Goal: Information Seeking & Learning: Compare options

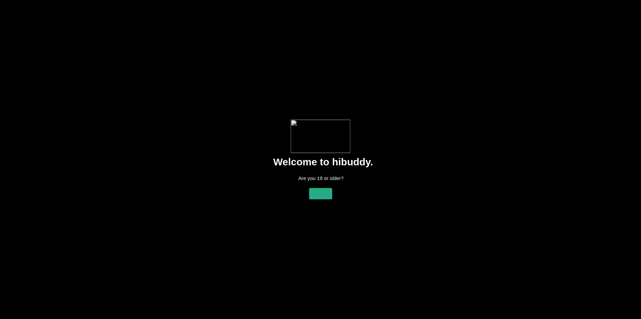
click at [319, 196] on flt-glass-pane at bounding box center [320, 159] width 641 height 319
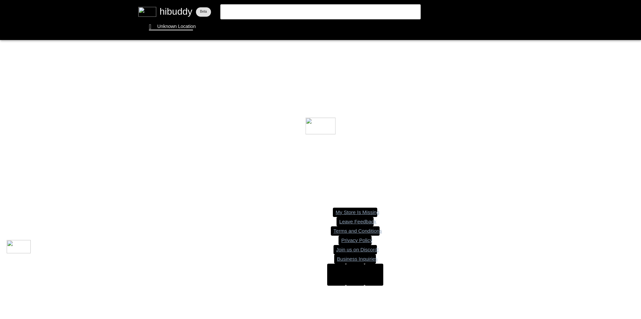
click at [166, 26] on flt-glass-pane at bounding box center [320, 159] width 641 height 319
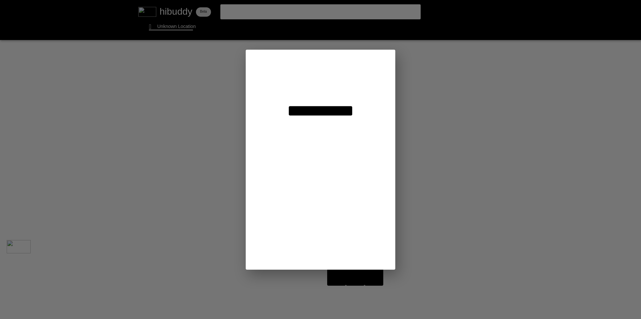
click at [303, 78] on flt-glass-pane at bounding box center [320, 159] width 641 height 319
click at [314, 84] on flt-glass-pane at bounding box center [320, 159] width 641 height 319
click at [314, 83] on flt-glass-pane at bounding box center [320, 159] width 641 height 319
click at [325, 81] on flt-glass-pane at bounding box center [320, 159] width 641 height 319
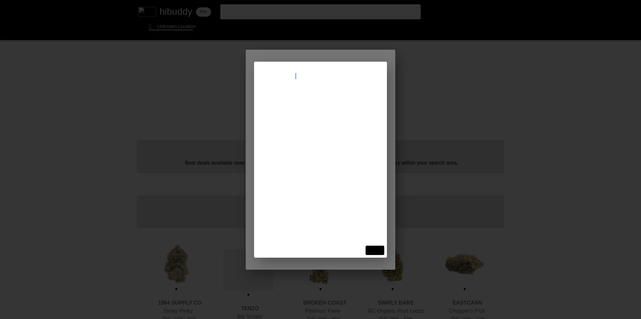
type input "[STREET_ADDRESS]"
click at [315, 98] on flt-glass-pane at bounding box center [320, 159] width 641 height 319
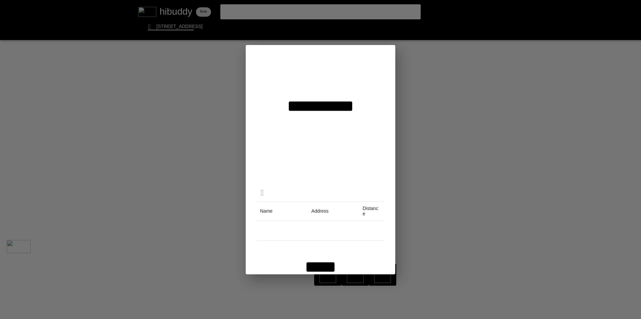
click at [322, 269] on flt-glass-pane at bounding box center [320, 159] width 641 height 319
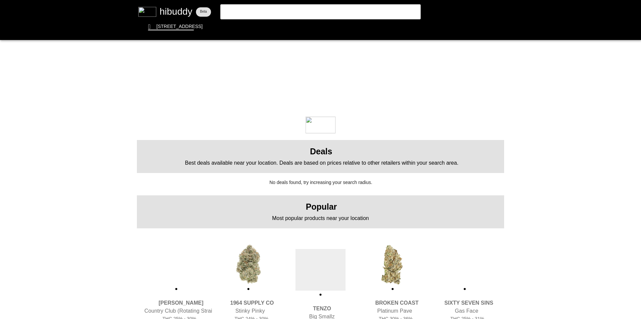
click at [316, 26] on flt-glass-pane at bounding box center [320, 159] width 641 height 319
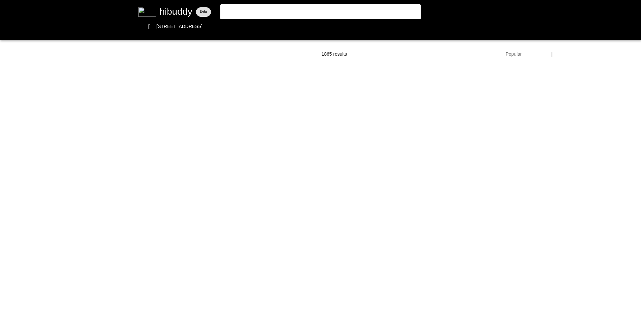
click at [528, 56] on flt-glass-pane at bounding box center [320, 159] width 641 height 319
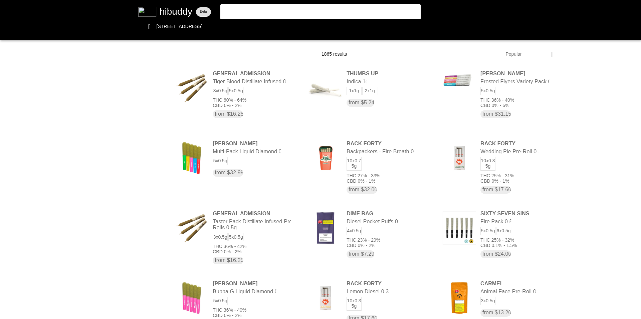
click at [535, 72] on flt-glass-pane at bounding box center [320, 159] width 641 height 319
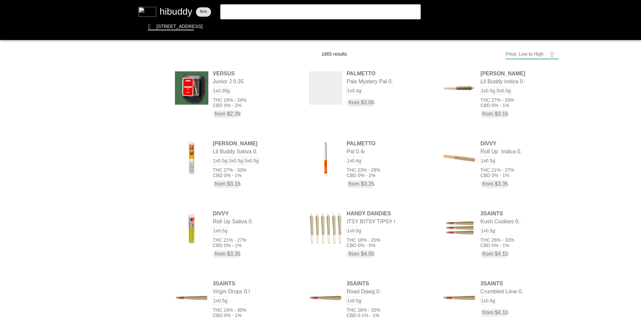
click at [529, 53] on flt-glass-pane at bounding box center [320, 159] width 641 height 319
click at [542, 233] on flt-glass-pane at bounding box center [320, 159] width 641 height 319
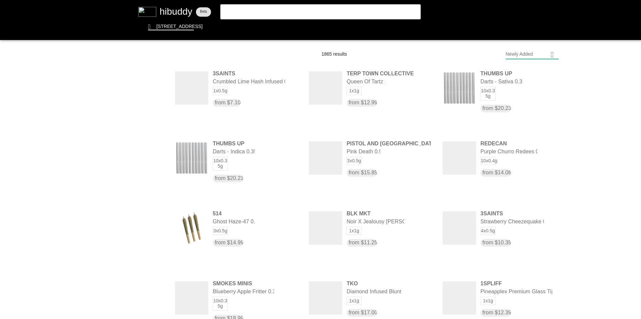
click at [539, 57] on flt-glass-pane at bounding box center [320, 159] width 641 height 319
click at [541, 72] on flt-glass-pane at bounding box center [320, 159] width 641 height 319
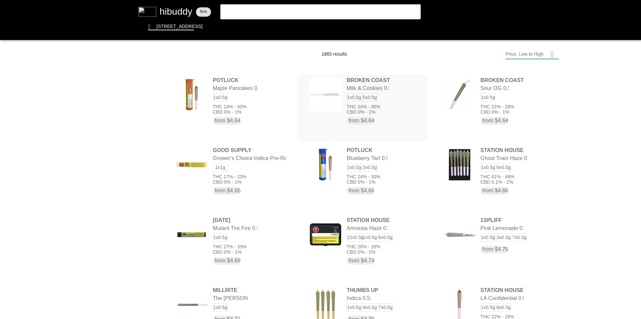
click at [393, 99] on flt-glass-pane at bounding box center [320, 159] width 641 height 319
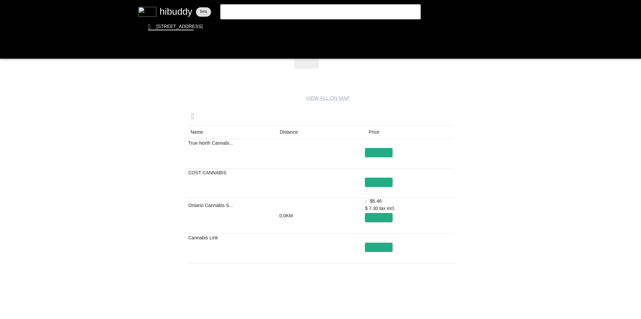
click at [292, 133] on flt-glass-pane at bounding box center [320, 159] width 641 height 319
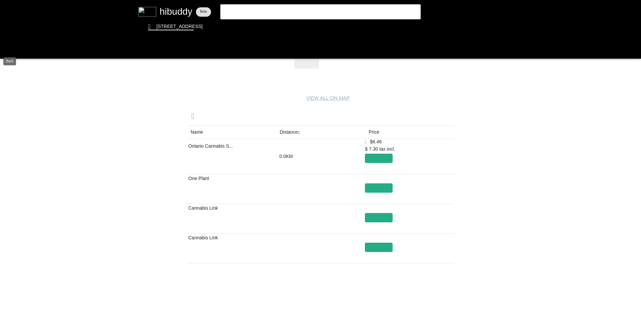
click at [11, 58] on flt-glass-pane at bounding box center [320, 159] width 641 height 319
drag, startPoint x: 10, startPoint y: 47, endPoint x: 351, endPoint y: 93, distance: 343.5
click at [11, 47] on flt-glass-pane at bounding box center [320, 159] width 641 height 319
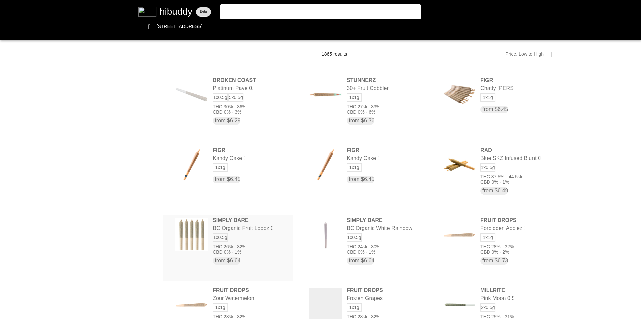
click at [216, 253] on flt-glass-pane at bounding box center [320, 159] width 641 height 319
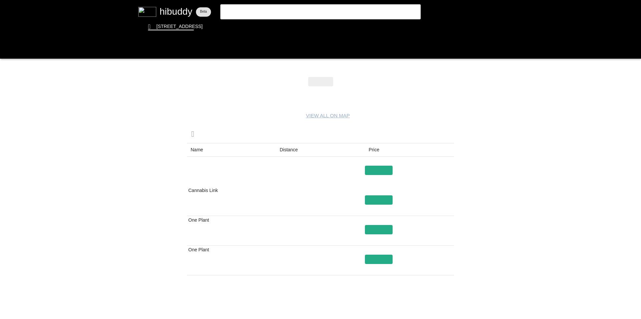
click at [294, 149] on flt-glass-pane at bounding box center [320, 159] width 641 height 319
click at [12, 52] on flt-glass-pane at bounding box center [320, 159] width 641 height 319
